Goal: Task Accomplishment & Management: Manage account settings

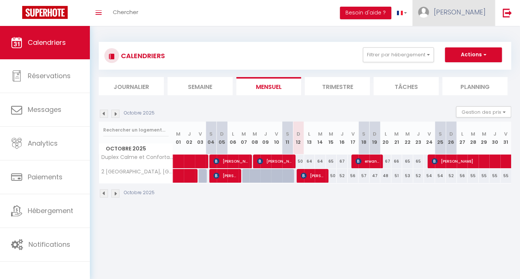
click at [456, 18] on link "[PERSON_NAME]" at bounding box center [454, 13] width 83 height 26
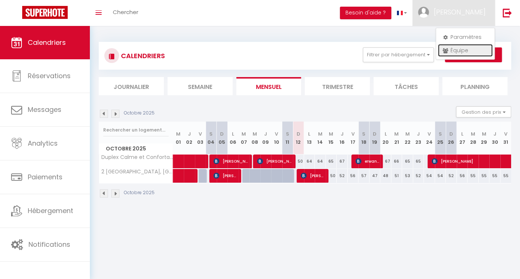
click at [457, 48] on link "Équipe" at bounding box center [465, 50] width 55 height 13
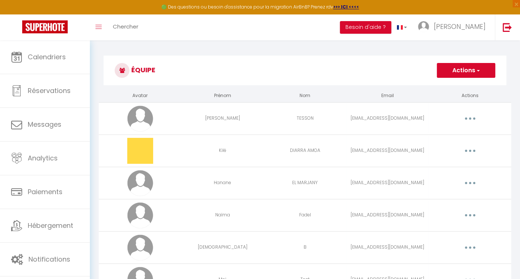
click at [471, 182] on button "button" at bounding box center [470, 183] width 21 height 12
click at [451, 196] on link "Editer" at bounding box center [451, 200] width 55 height 13
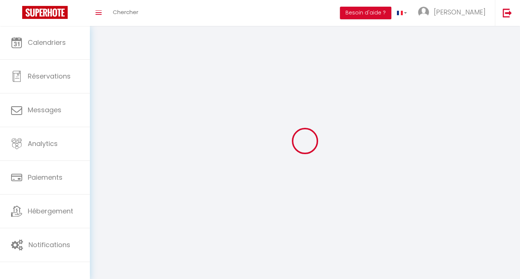
type input "Hanane"
type input "EL MARJANY"
type input "[EMAIL_ADDRESS][DOMAIN_NAME]"
type textarea "[URL][DOMAIN_NAME]"
checkbox input "false"
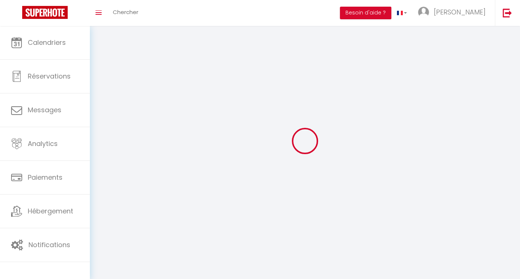
checkbox input "false"
checkbox input "true"
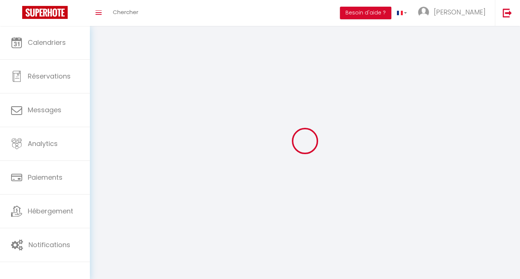
checkbox input "true"
checkbox input "false"
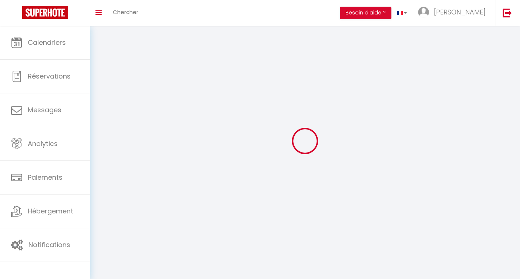
checkbox input "false"
checkbox input "true"
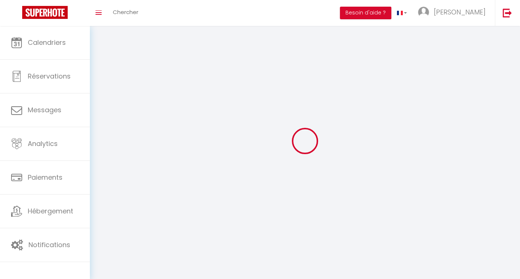
select select
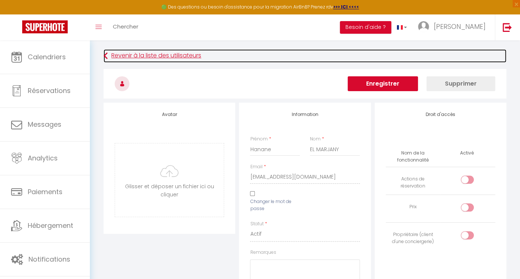
click at [125, 52] on link "Revenir à la liste des utilisateurs" at bounding box center [305, 55] width 403 height 13
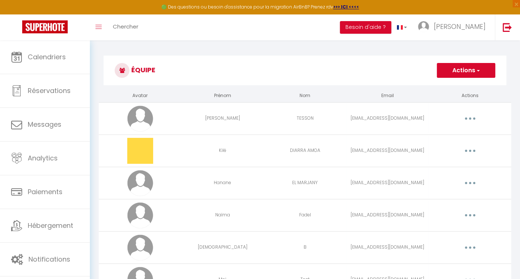
click at [471, 116] on button "button" at bounding box center [470, 118] width 21 height 12
click at [448, 134] on link "Editer" at bounding box center [451, 135] width 55 height 13
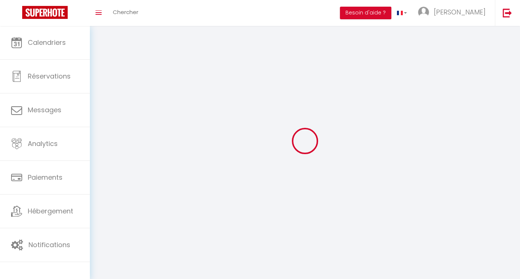
type input "[PERSON_NAME]"
type input "TESSON"
type input "[EMAIL_ADDRESS][DOMAIN_NAME]"
type textarea "[URL][DOMAIN_NAME]"
checkbox input "false"
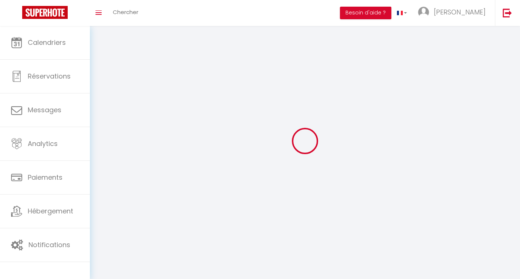
checkbox input "false"
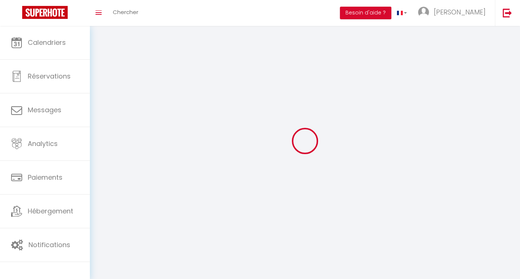
checkbox input "false"
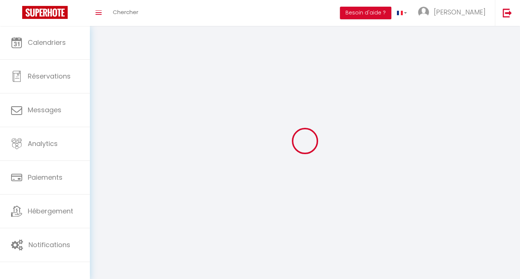
select select
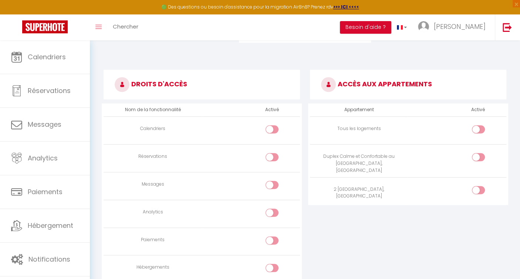
scroll to position [369, 0]
click at [483, 132] on input "checkbox" at bounding box center [484, 131] width 13 height 11
checkbox input "true"
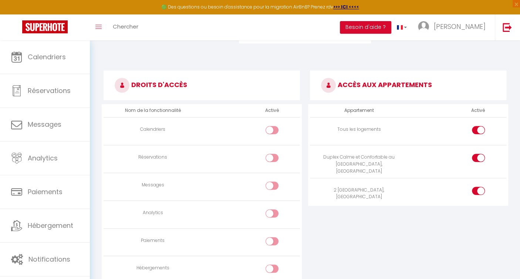
click at [274, 129] on input "checkbox" at bounding box center [278, 131] width 13 height 11
checkbox input "true"
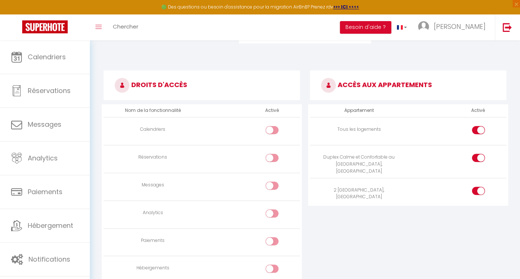
checkbox input "true"
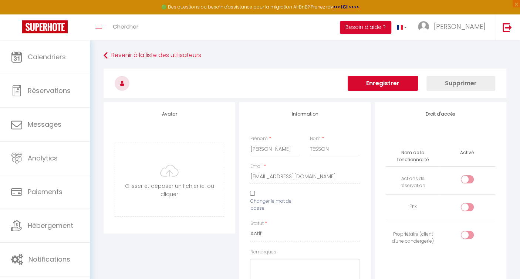
scroll to position [0, 0]
click at [382, 83] on button "Enregistrer" at bounding box center [383, 83] width 70 height 15
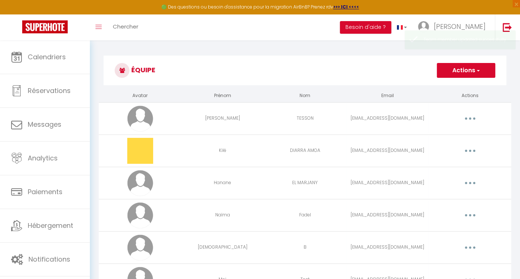
click at [474, 181] on button "button" at bounding box center [470, 183] width 21 height 12
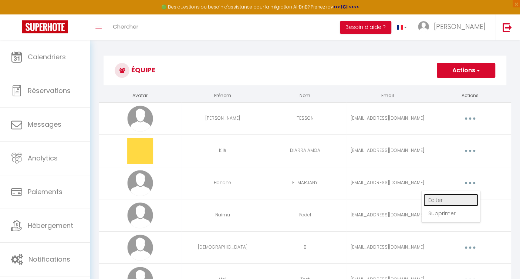
click at [453, 196] on link "Editer" at bounding box center [451, 200] width 55 height 13
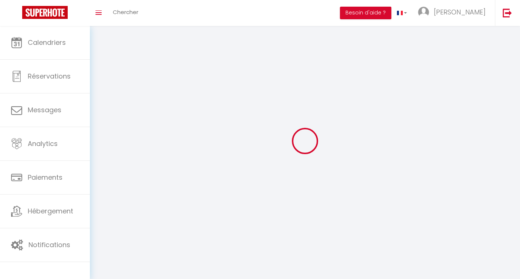
type input "Hanane"
type input "EL MARJANY"
type input "[EMAIL_ADDRESS][DOMAIN_NAME]"
type textarea "[URL][DOMAIN_NAME]"
checkbox input "false"
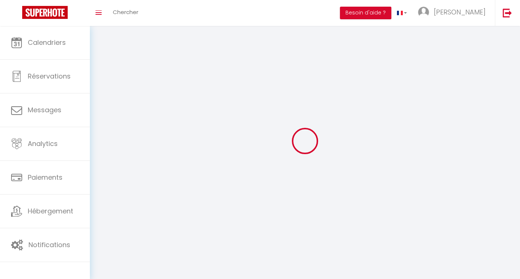
checkbox input "false"
checkbox input "true"
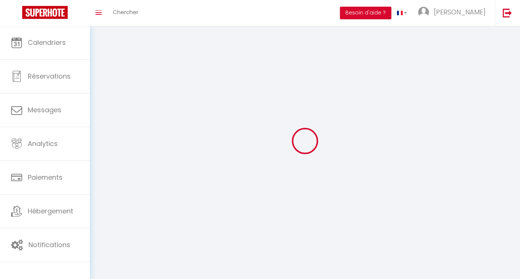
checkbox input "true"
checkbox input "false"
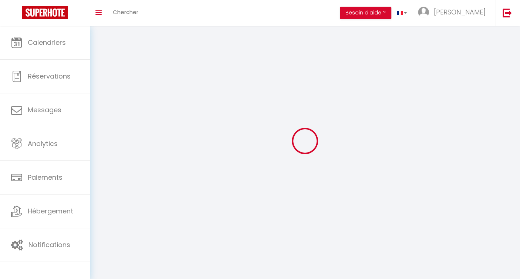
checkbox input "false"
checkbox input "true"
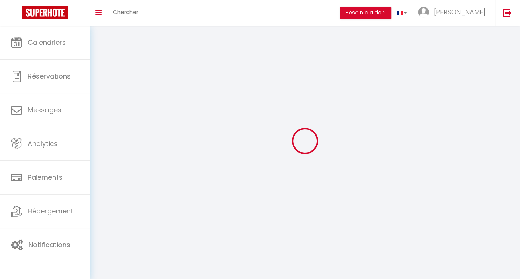
select select
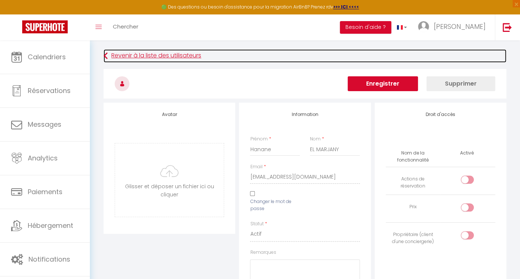
click at [161, 55] on link "Revenir à la liste des utilisateurs" at bounding box center [305, 55] width 403 height 13
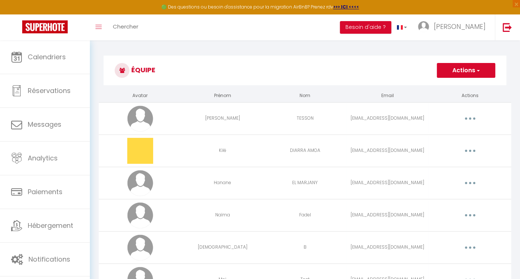
click at [470, 117] on button "button" at bounding box center [470, 118] width 21 height 12
click at [448, 133] on link "Editer" at bounding box center [451, 135] width 55 height 13
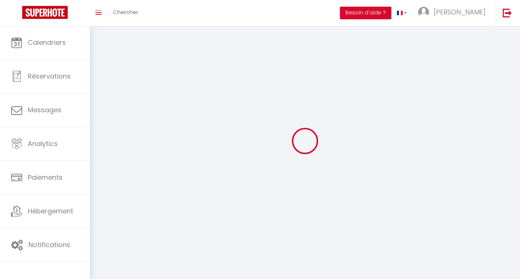
type input "[PERSON_NAME]"
type input "TESSON"
type input "[EMAIL_ADDRESS][DOMAIN_NAME]"
type textarea "[URL][DOMAIN_NAME]"
checkbox input "false"
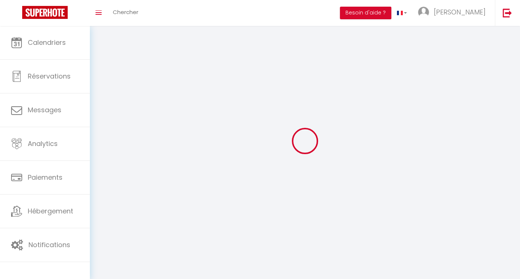
checkbox input "false"
checkbox input "true"
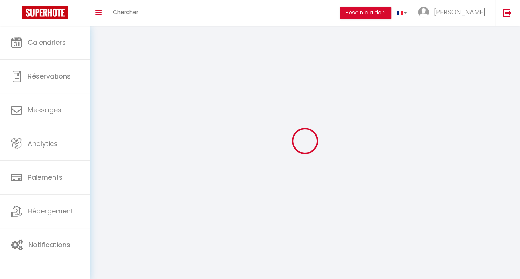
checkbox input "true"
checkbox input "false"
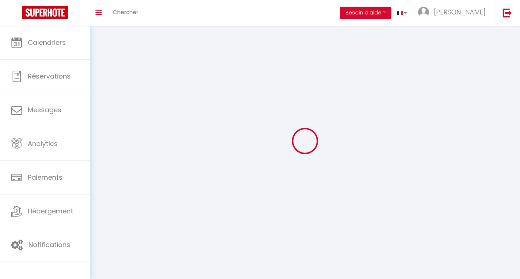
checkbox input "false"
checkbox input "true"
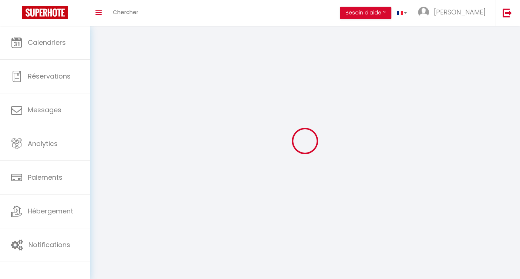
select select
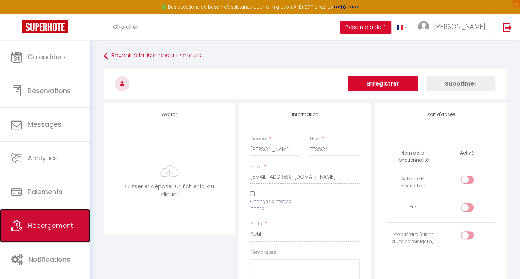
click at [41, 229] on span "Hébergement" at bounding box center [51, 225] width 46 height 9
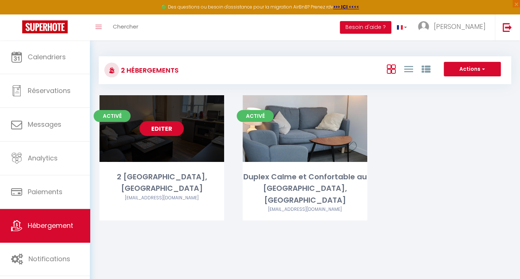
click at [162, 127] on link "Editer" at bounding box center [161, 128] width 44 height 15
select select "3"
select select "2"
select select "1"
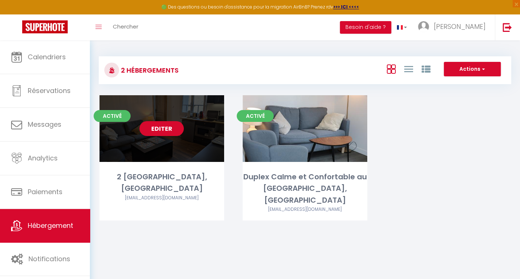
select select
select select "28"
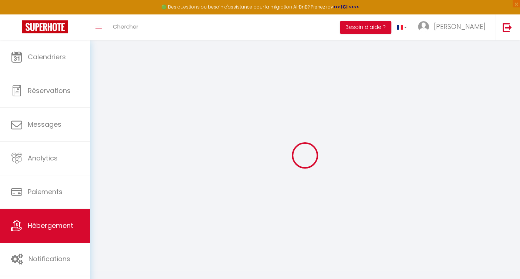
select select
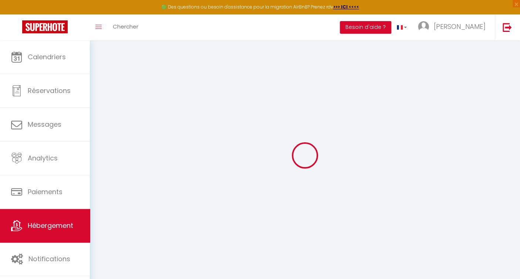
select select
checkbox input "false"
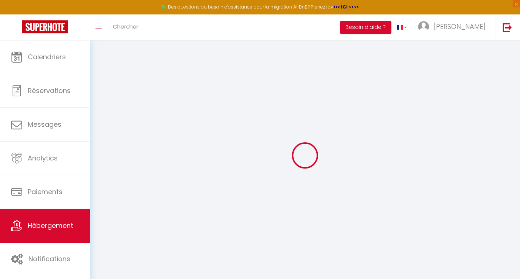
select select
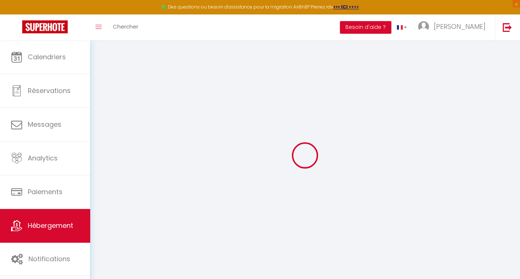
select select
checkbox input "false"
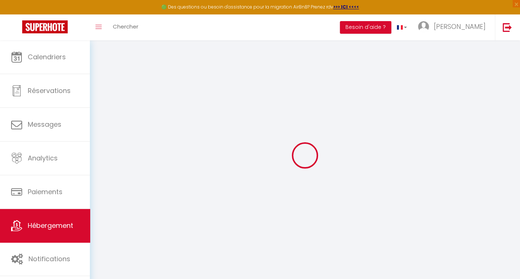
checkbox input "false"
select select
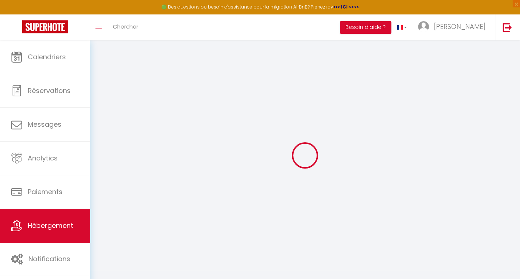
select select
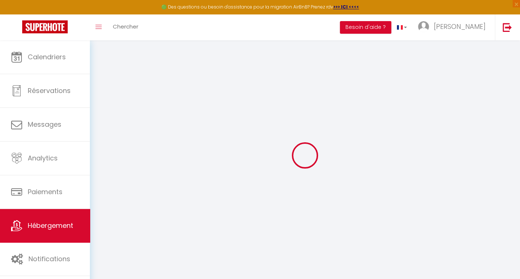
checkbox input "false"
select select
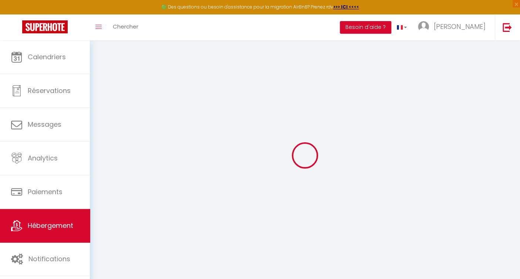
select select
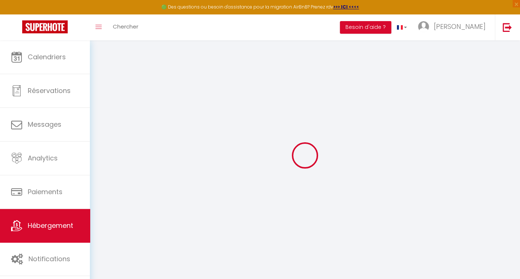
select select
checkbox input "false"
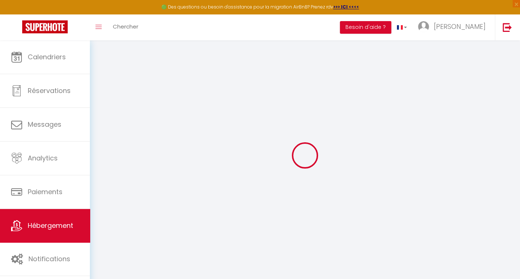
checkbox input "false"
select select
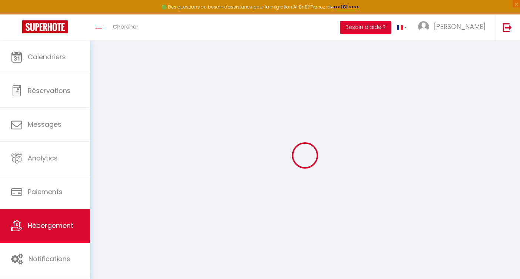
select select
checkbox input "false"
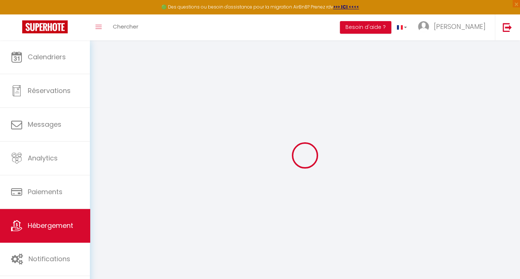
checkbox input "false"
select select
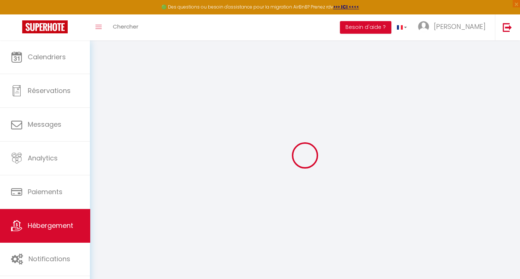
select select
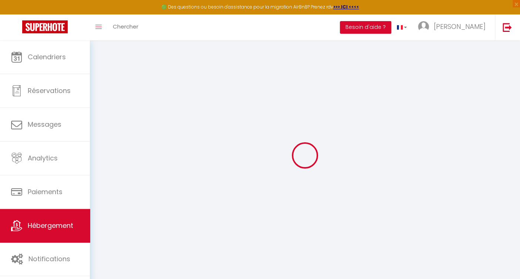
select select
checkbox input "false"
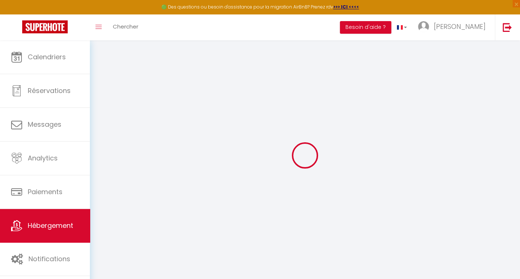
select select
type input "2 [GEOGRAPHIC_DATA], [GEOGRAPHIC_DATA]"
type input "[PERSON_NAME]"
type input "Lamielle"
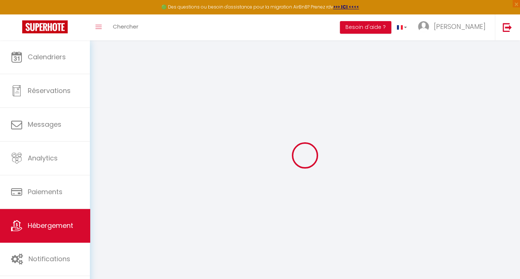
type input "[STREET_ADDRESS][PERSON_NAME]"
type input "60200"
type input "[GEOGRAPHIC_DATA]"
select select "2"
select select "1"
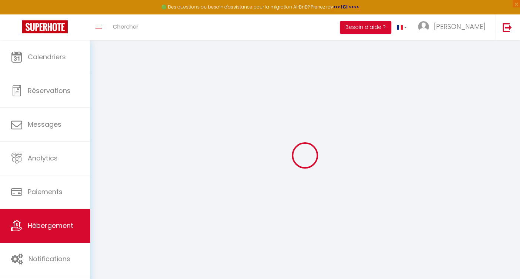
type input "40"
type input "20"
type input "45"
type input "0.75"
type input "400"
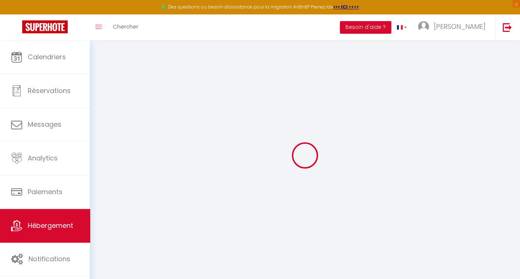
select select
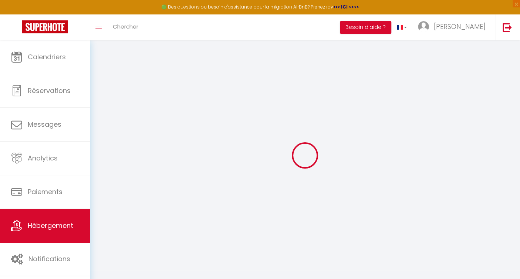
select select
type input "[STREET_ADDRESS]"
type input "06280"
type input "Margny les Compiègne"
type input "[EMAIL_ADDRESS][DOMAIN_NAME]"
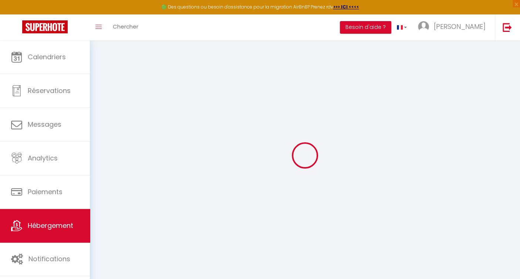
select select "9090"
checkbox input "false"
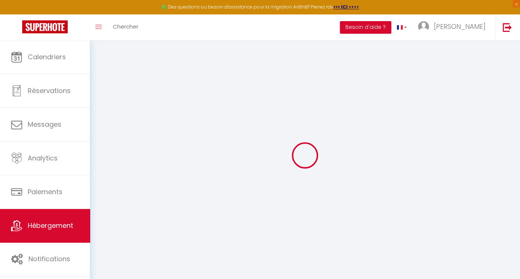
type input "0"
select select
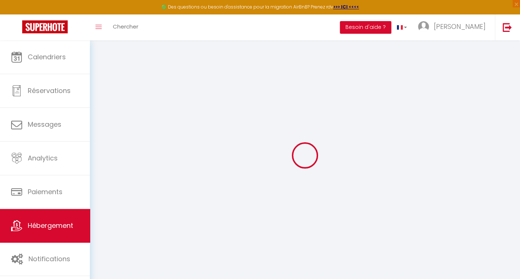
select select
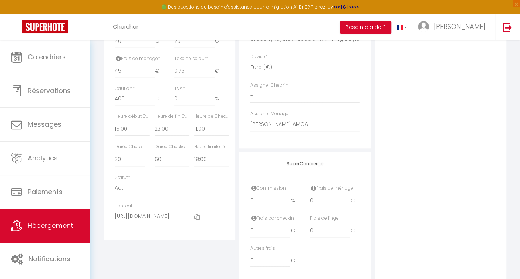
scroll to position [378, 0]
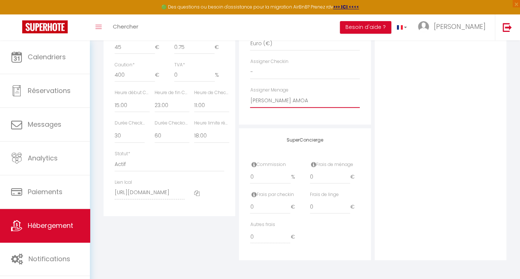
click at [301, 102] on select "- [PERSON_NAME] [PERSON_NAME] AMOA Hanane EL MARJANY [PERSON_NAME] Hadjillah B …" at bounding box center [305, 101] width 110 height 14
click at [250, 94] on select "- [PERSON_NAME] [PERSON_NAME] AMOA Hanane EL MARJANY [PERSON_NAME] Hadjillah B …" at bounding box center [305, 101] width 110 height 14
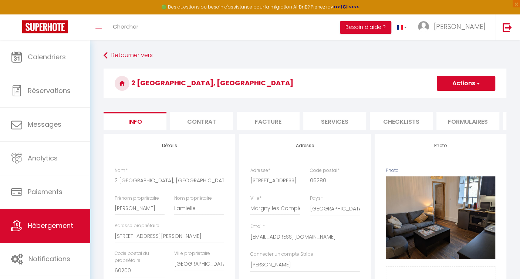
scroll to position [0, 0]
click at [475, 83] on button "Actions" at bounding box center [466, 83] width 58 height 15
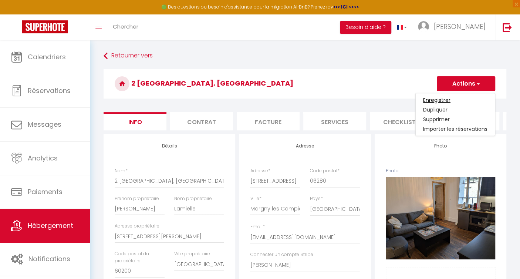
click at [448, 100] on input "Enregistrer" at bounding box center [436, 99] width 27 height 7
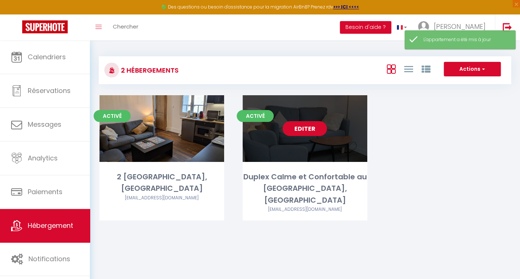
click at [305, 128] on link "Editer" at bounding box center [305, 128] width 44 height 15
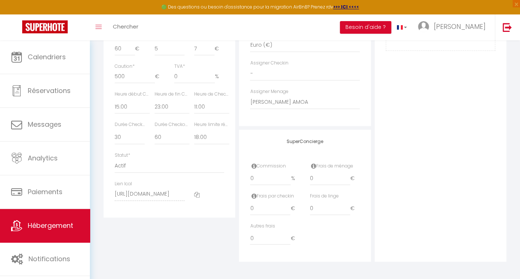
scroll to position [378, 0]
click at [296, 101] on select "- [PERSON_NAME] [PERSON_NAME] AMOA Hanane EL MARJANY [PERSON_NAME] Hadjillah B …" at bounding box center [305, 101] width 110 height 14
click at [250, 94] on select "- [PERSON_NAME] [PERSON_NAME] AMOA Hanane EL MARJANY [PERSON_NAME] Hadjillah B …" at bounding box center [305, 101] width 110 height 14
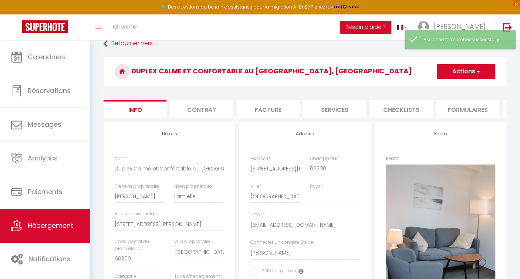
scroll to position [0, 0]
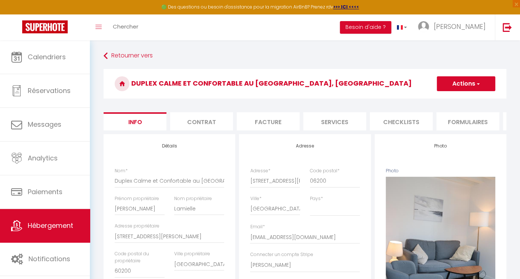
click at [474, 82] on button "Actions" at bounding box center [466, 83] width 58 height 15
click at [444, 98] on input "Enregistrer" at bounding box center [436, 99] width 27 height 7
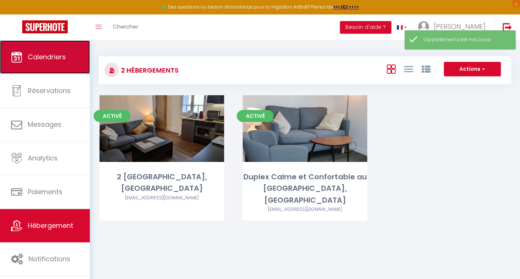
click at [60, 57] on span "Calendriers" at bounding box center [47, 56] width 38 height 9
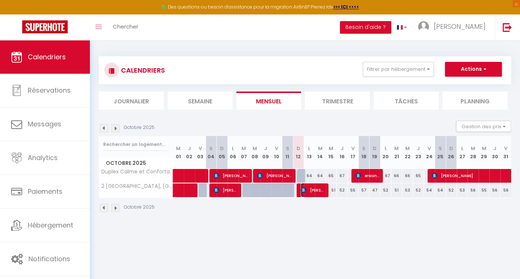
click at [309, 187] on span "[PERSON_NAME]" at bounding box center [313, 190] width 25 height 14
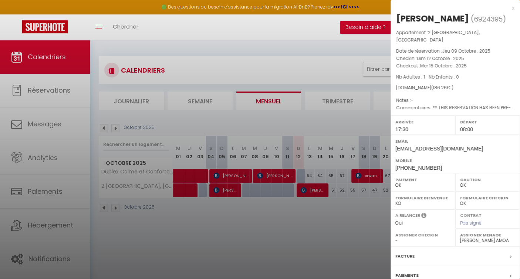
click at [460, 243] on select "- [PERSON_NAME] [PERSON_NAME] AMOA Hanane EL MARJANY [PERSON_NAME] Hadjillah B …" at bounding box center [487, 240] width 55 height 7
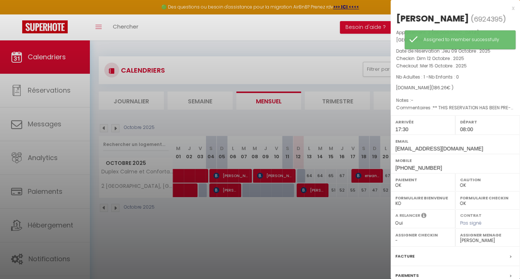
click at [321, 246] on div at bounding box center [260, 139] width 520 height 279
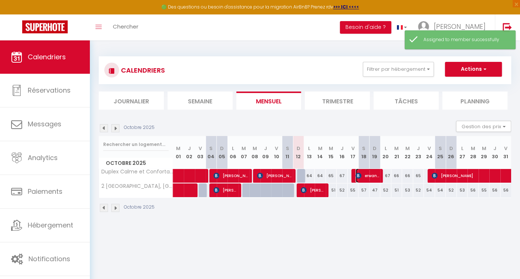
click at [373, 173] on span "erwann elevage de kerscoff Mr [PERSON_NAME]" at bounding box center [368, 175] width 25 height 14
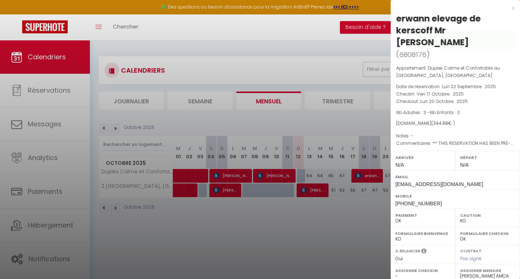
click at [468, 272] on select "- [PERSON_NAME] [PERSON_NAME] AMOA Hanane EL MARJANY [PERSON_NAME] Hadjillah B …" at bounding box center [487, 275] width 55 height 7
click at [460, 272] on select "- [PERSON_NAME] [PERSON_NAME] AMOA Hanane EL MARJANY [PERSON_NAME] Hadjillah B …" at bounding box center [487, 275] width 55 height 7
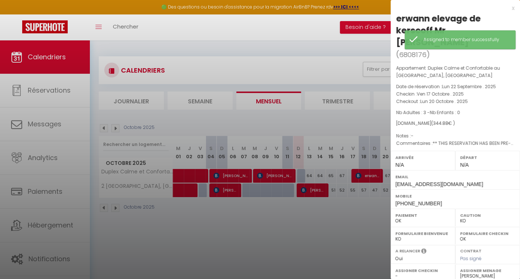
click at [331, 244] on div at bounding box center [260, 139] width 520 height 279
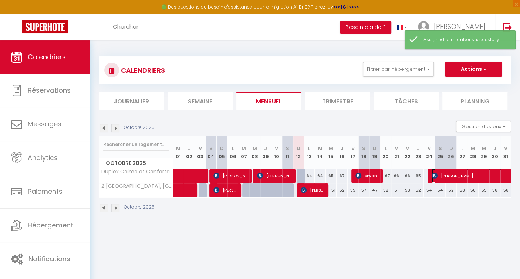
click at [452, 178] on span "[PERSON_NAME]" at bounding box center [508, 175] width 153 height 14
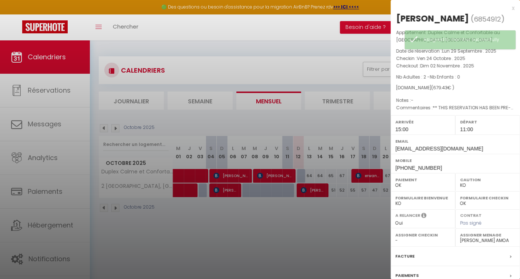
click at [472, 238] on select "- [PERSON_NAME] [PERSON_NAME] AMOA Hanane EL MARJANY [PERSON_NAME] Hadjillah B …" at bounding box center [487, 240] width 55 height 7
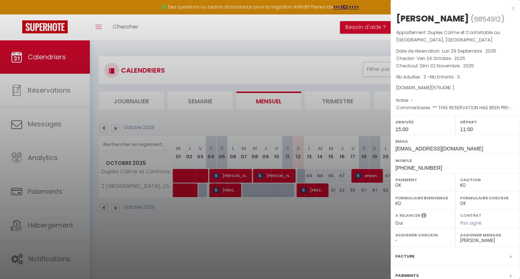
click at [460, 237] on select "- [PERSON_NAME] [PERSON_NAME] AMOA Hanane EL MARJANY [PERSON_NAME] Hadjillah B …" at bounding box center [487, 240] width 55 height 7
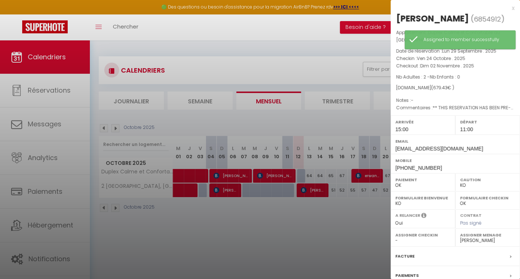
click at [341, 255] on div at bounding box center [260, 139] width 520 height 279
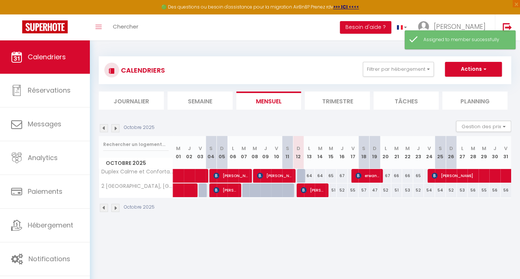
click at [115, 127] on img at bounding box center [115, 128] width 8 height 8
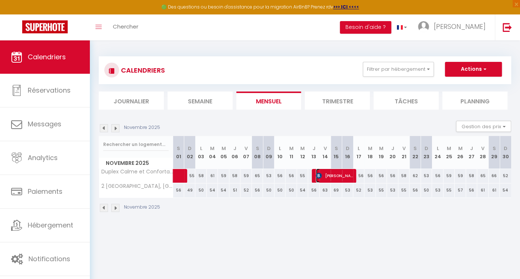
click at [333, 173] on span "[PERSON_NAME]" at bounding box center [334, 175] width 37 height 14
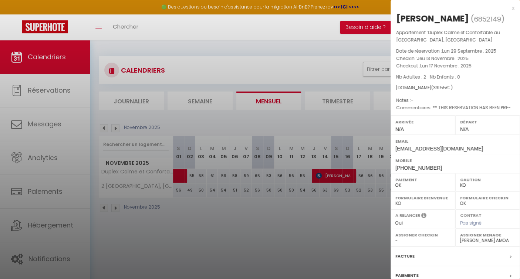
click at [466, 243] on select "- [PERSON_NAME] [PERSON_NAME] AMOA Hanane EL MARJANY [PERSON_NAME] Hadjillah B …" at bounding box center [487, 240] width 55 height 7
click at [460, 243] on select "- [PERSON_NAME] [PERSON_NAME] AMOA Hanane EL MARJANY [PERSON_NAME] Hadjillah B …" at bounding box center [487, 240] width 55 height 7
click at [282, 247] on div at bounding box center [260, 139] width 520 height 279
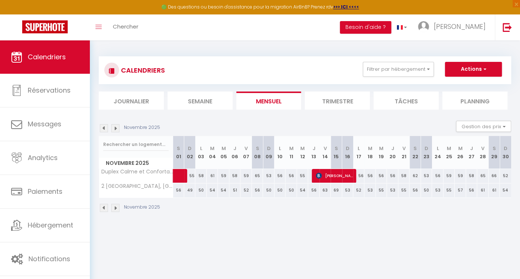
click at [116, 127] on img at bounding box center [115, 128] width 8 height 8
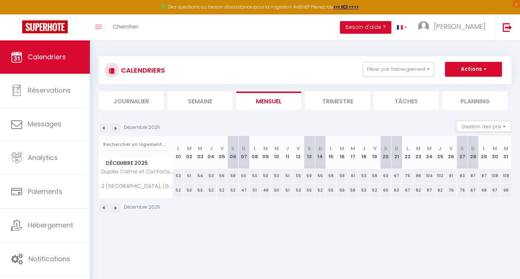
click at [104, 126] on img at bounding box center [104, 128] width 8 height 8
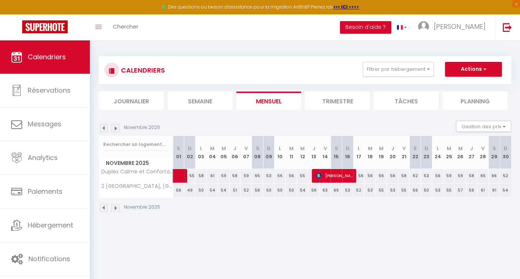
click at [104, 126] on img at bounding box center [104, 128] width 8 height 8
